Goal: Find specific page/section: Find specific page/section

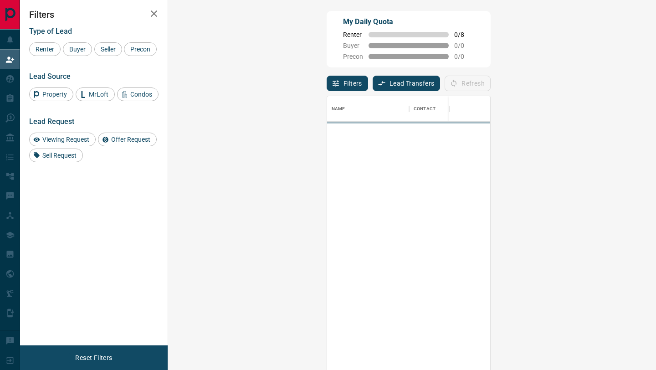
scroll to position [281, 468]
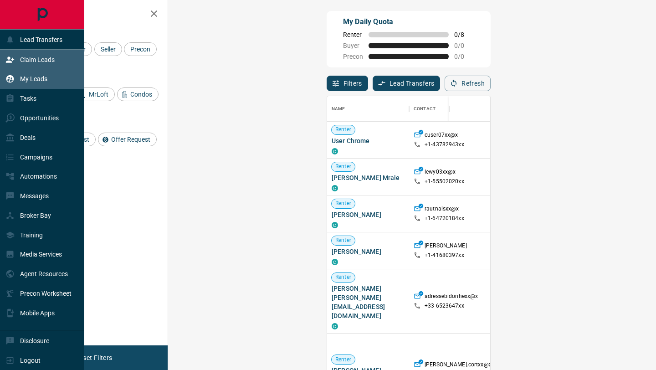
click at [19, 82] on div "My Leads" at bounding box center [26, 79] width 42 height 15
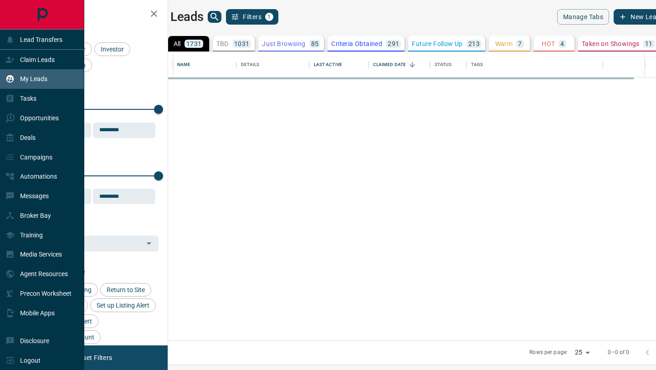
scroll to position [288, 484]
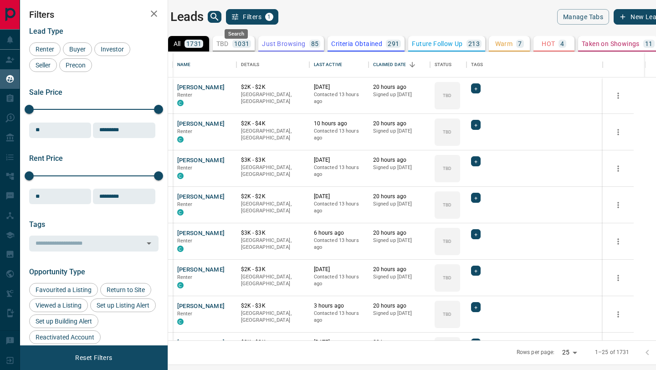
click at [220, 14] on icon "search button" at bounding box center [214, 16] width 11 height 11
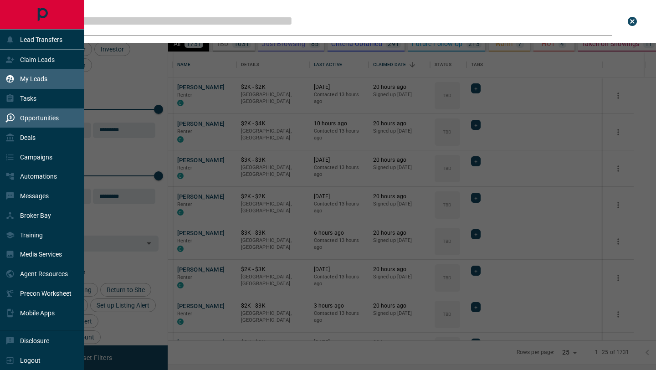
click at [34, 118] on p "Opportunities" at bounding box center [39, 117] width 39 height 7
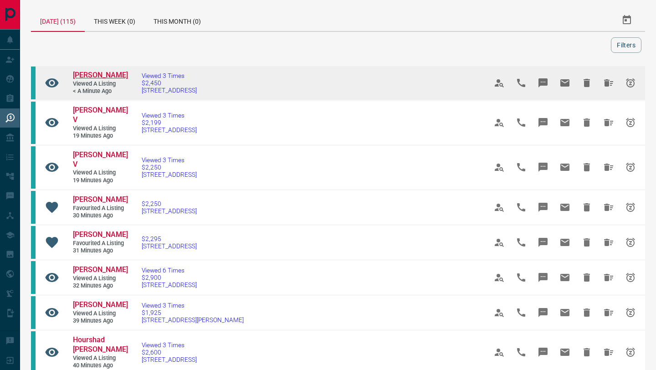
click at [96, 77] on span "[PERSON_NAME]" at bounding box center [100, 75] width 55 height 9
click at [93, 74] on span "[PERSON_NAME]" at bounding box center [100, 75] width 55 height 9
